Goal: Transaction & Acquisition: Subscribe to service/newsletter

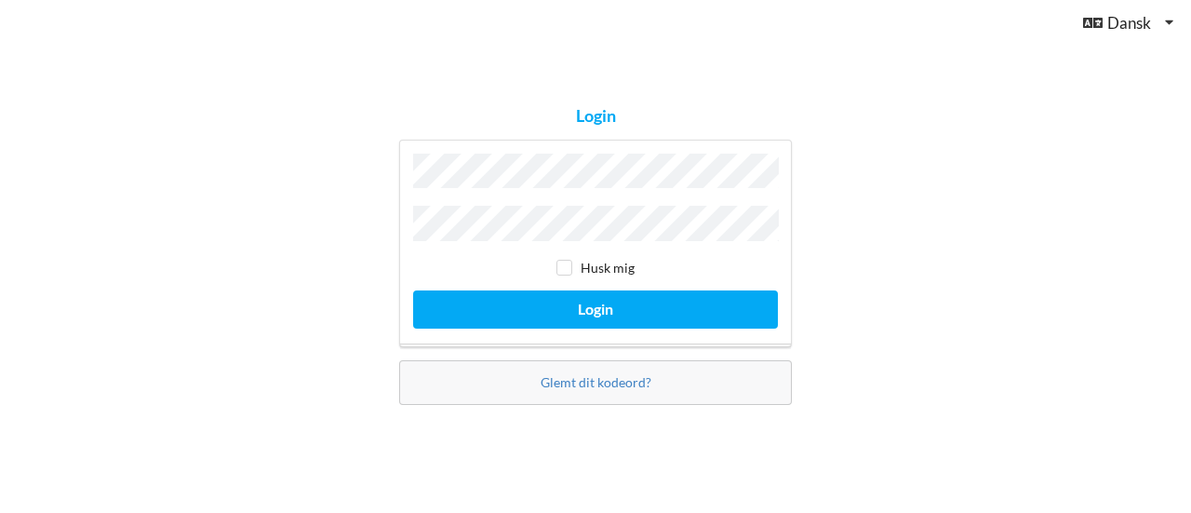
click at [413, 290] on button "Login" at bounding box center [595, 309] width 365 height 38
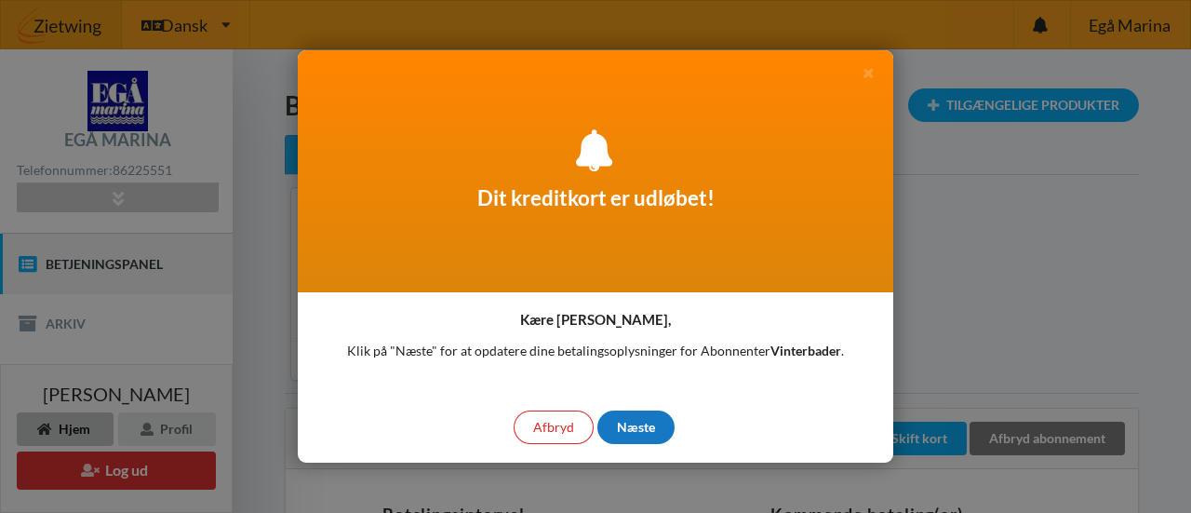
click at [648, 435] on div "Næste" at bounding box center [635, 426] width 77 height 33
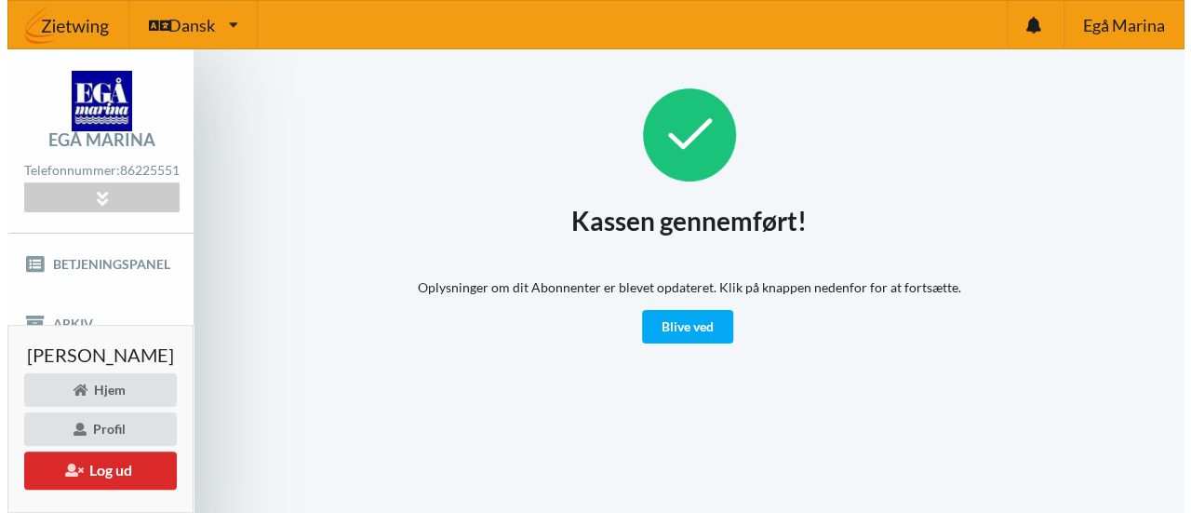
scroll to position [79, 0]
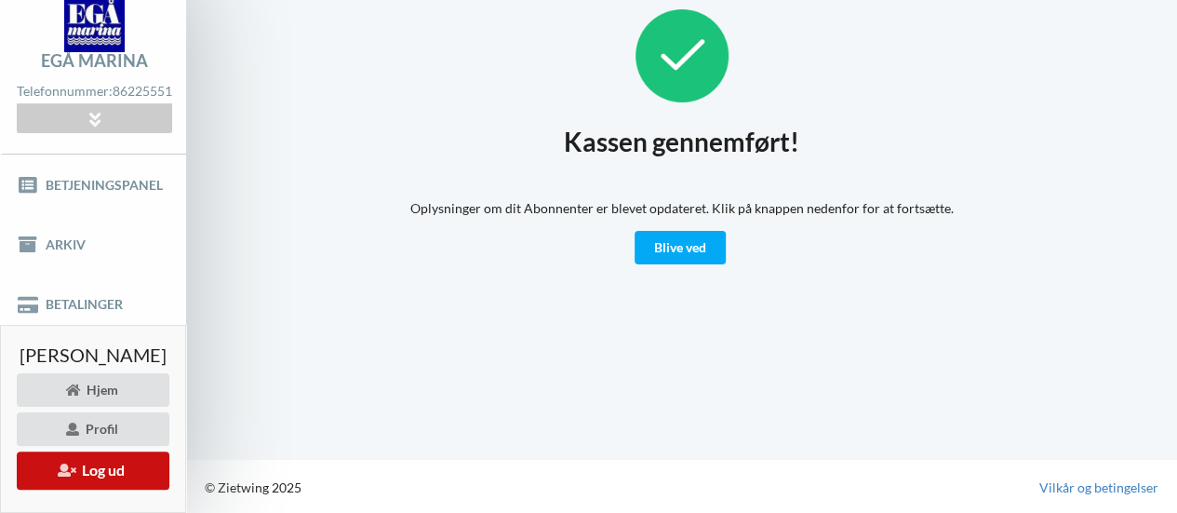
click at [128, 472] on button "Log ud" at bounding box center [93, 470] width 153 height 38
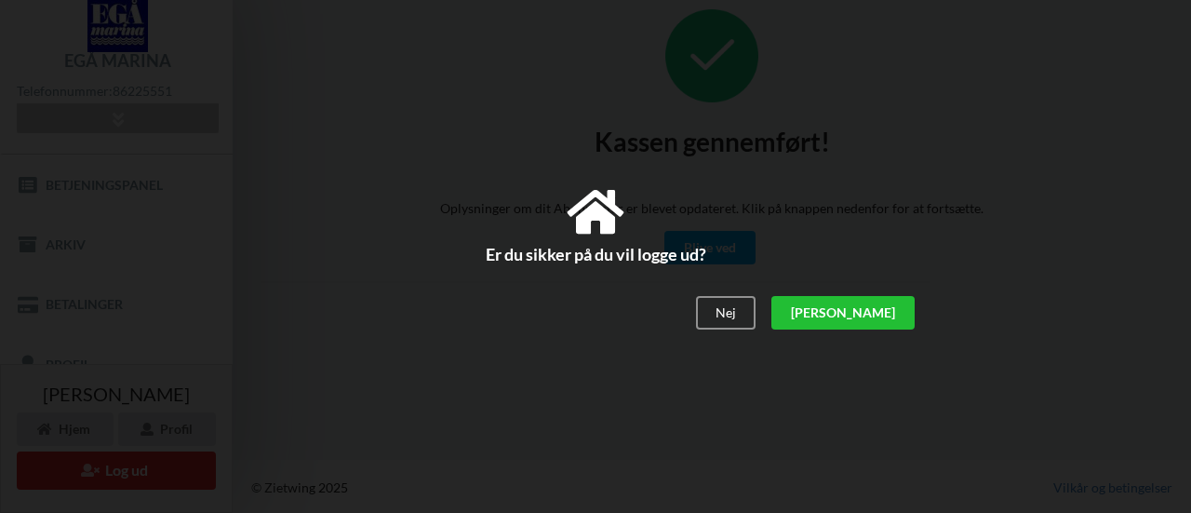
click at [893, 310] on div "[PERSON_NAME]" at bounding box center [842, 312] width 143 height 33
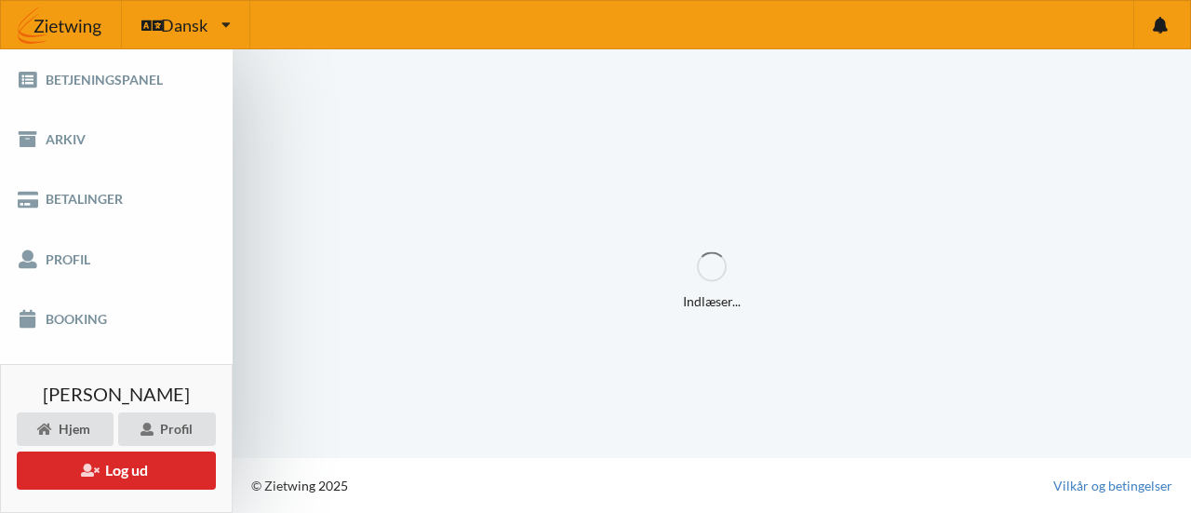
scroll to position [0, 0]
